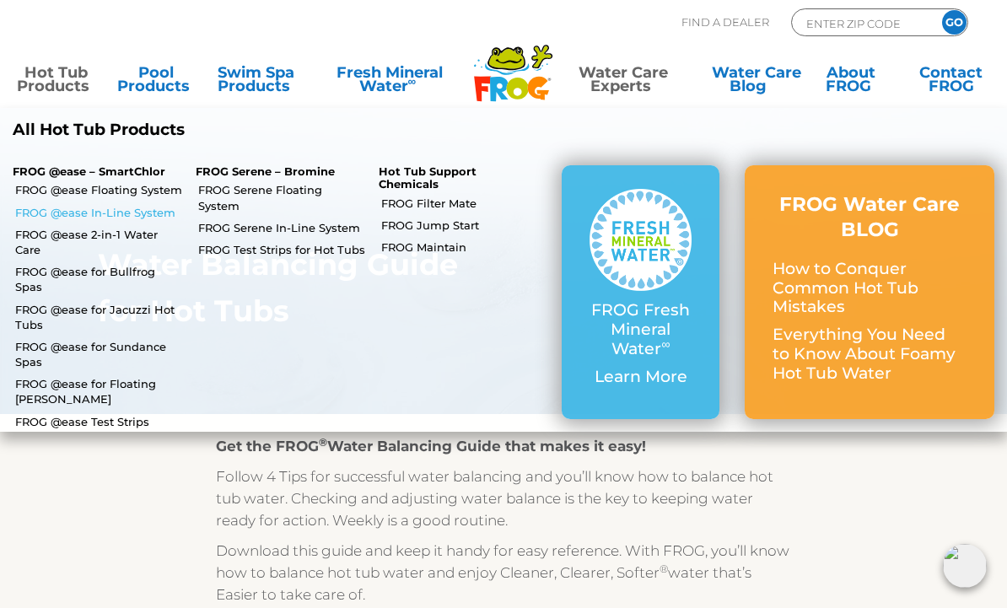
click at [89, 213] on link "FROG @ease In-Line System" at bounding box center [99, 212] width 168 height 15
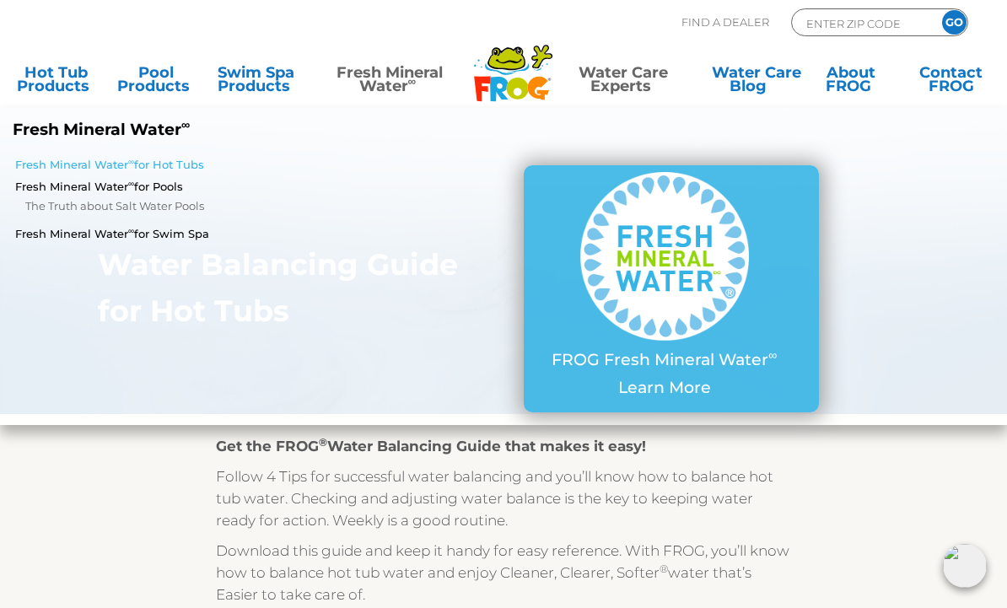
click at [66, 167] on link "Fresh Mineral Water ∞ for Hot Tubs" at bounding box center [175, 164] width 320 height 15
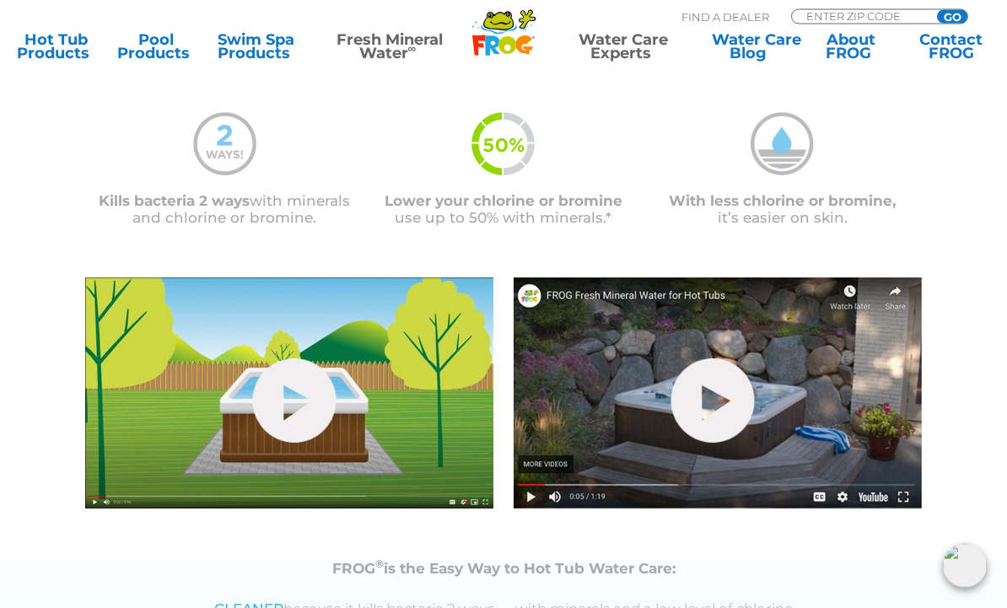
scroll to position [373, 0]
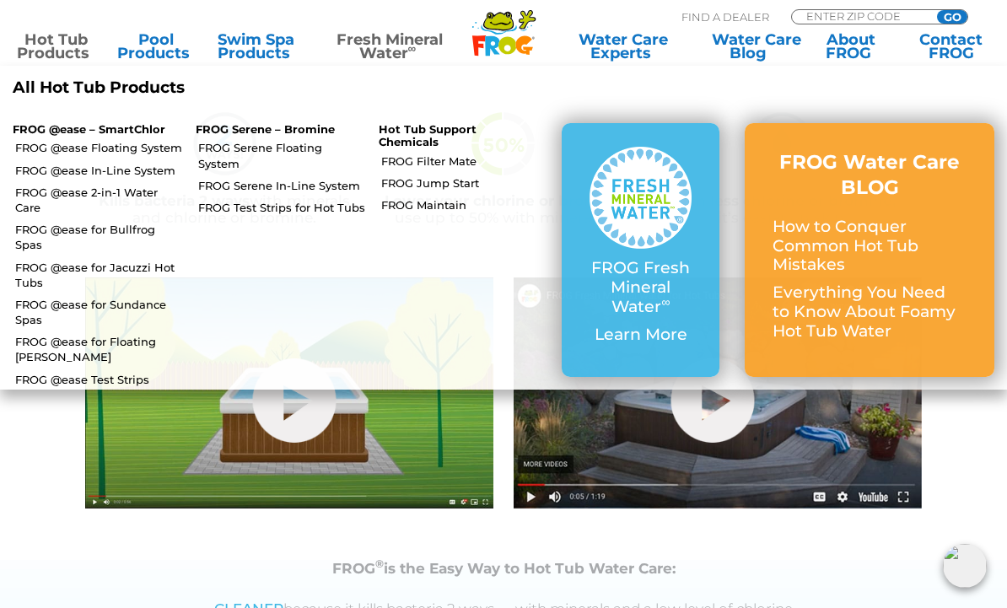
click at [62, 51] on link "Hot Tub Products" at bounding box center [56, 46] width 78 height 27
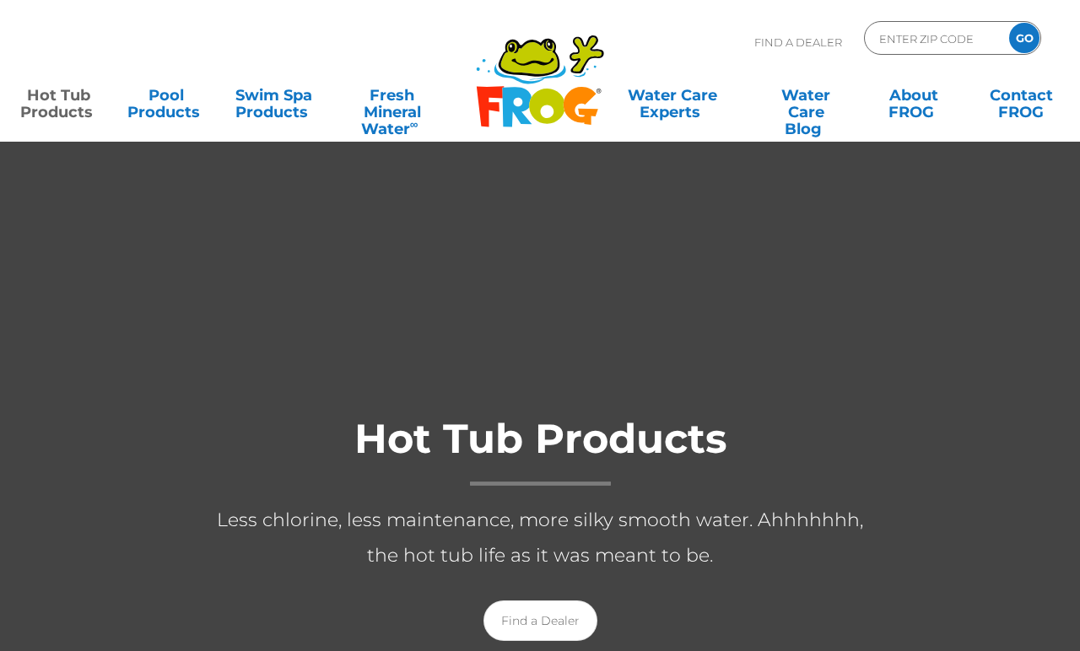
scroll to position [7, 0]
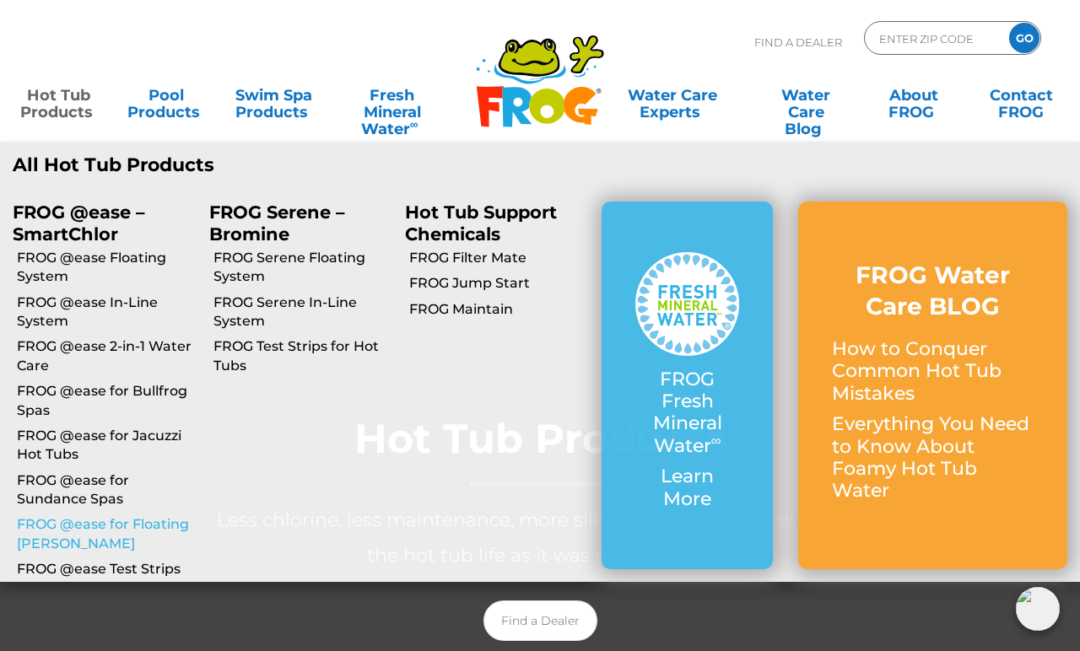
click at [90, 524] on link "FROG @ease for Floating [PERSON_NAME]" at bounding box center [107, 534] width 180 height 38
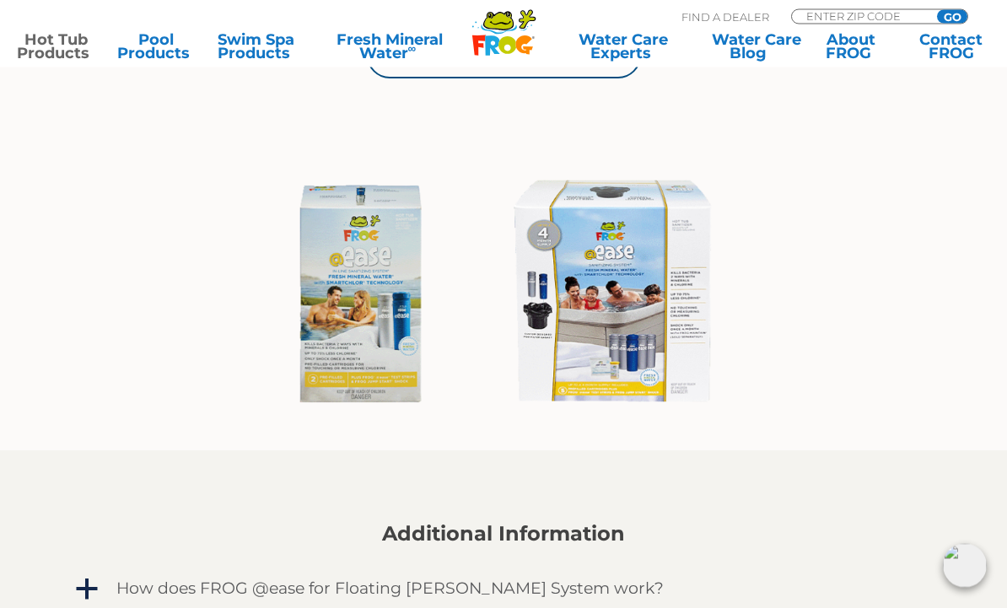
scroll to position [1053, 0]
click at [626, 284] on img at bounding box center [504, 294] width 478 height 258
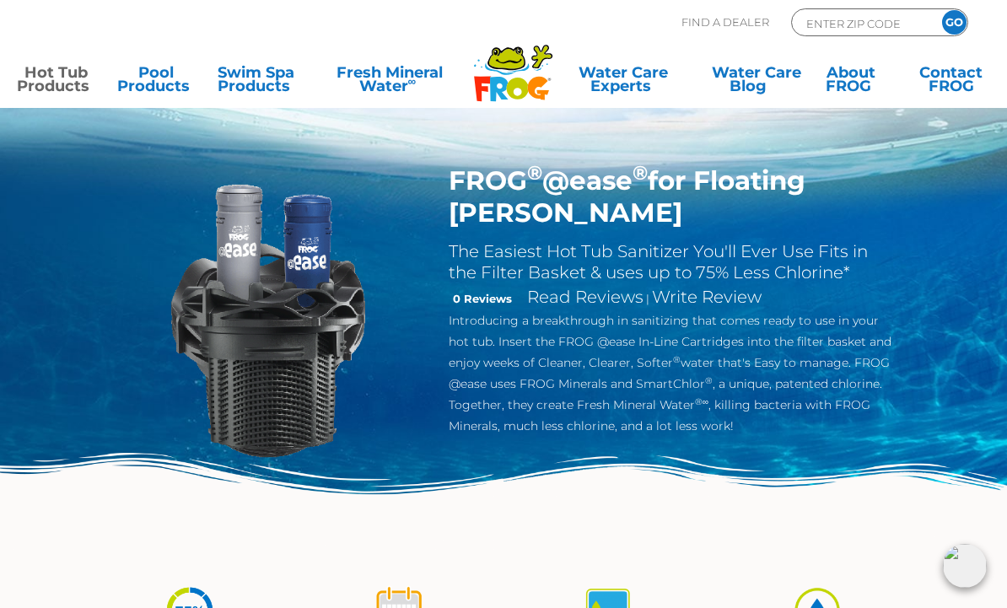
scroll to position [0, 0]
